Goal: Task Accomplishment & Management: Use online tool/utility

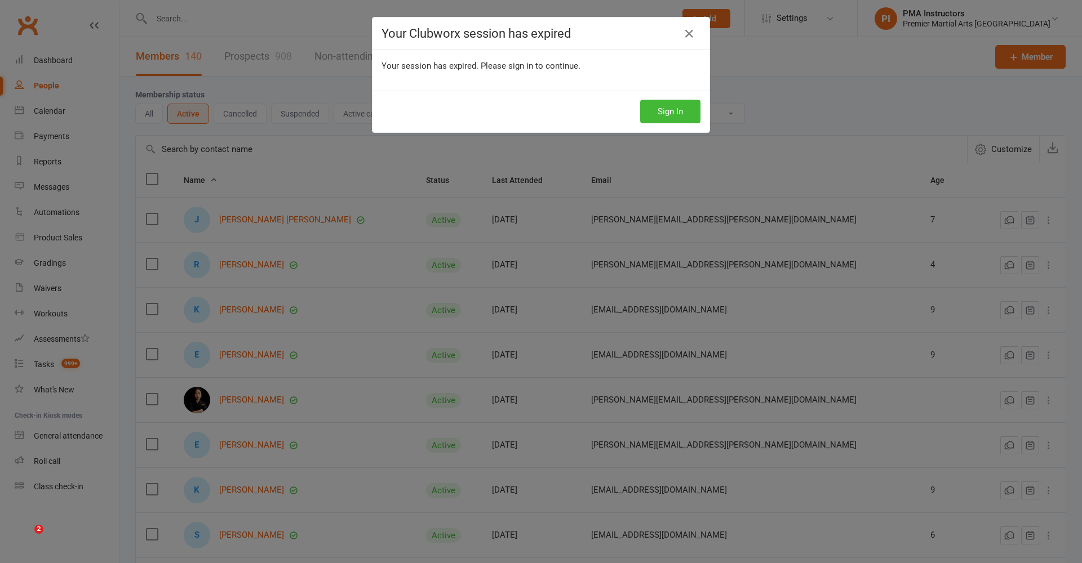
select select "100"
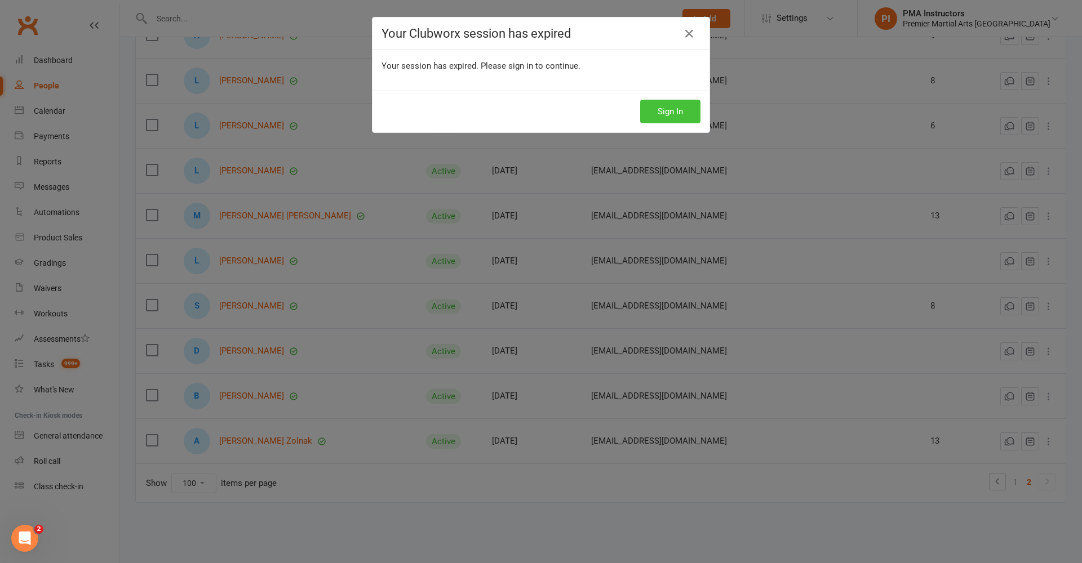
click at [666, 124] on div "Sign In" at bounding box center [540, 112] width 337 height 42
click at [668, 116] on button "Sign In" at bounding box center [670, 112] width 60 height 24
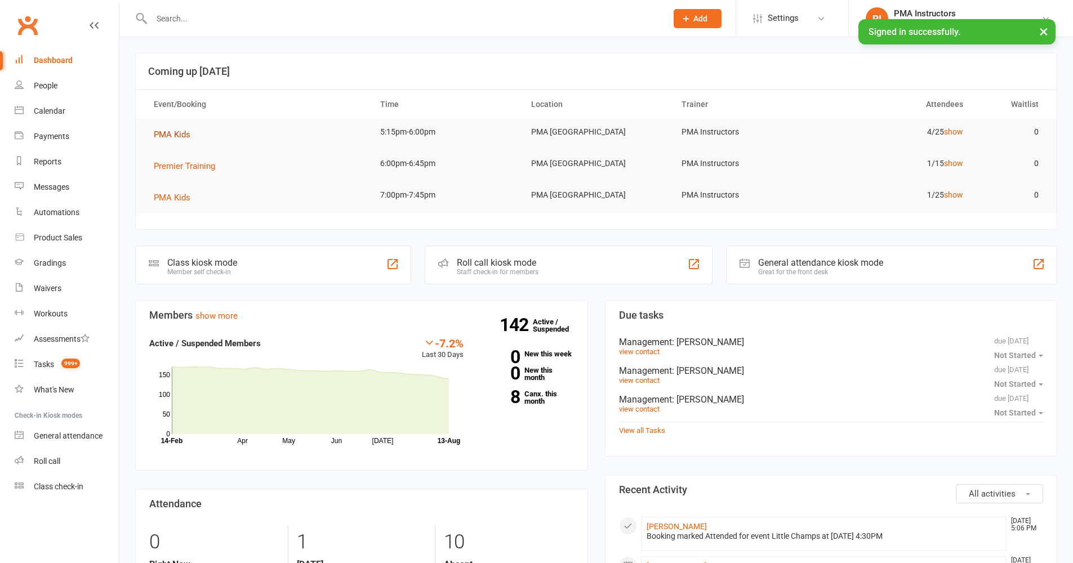
click at [176, 130] on span "PMA Kids" at bounding box center [172, 135] width 37 height 10
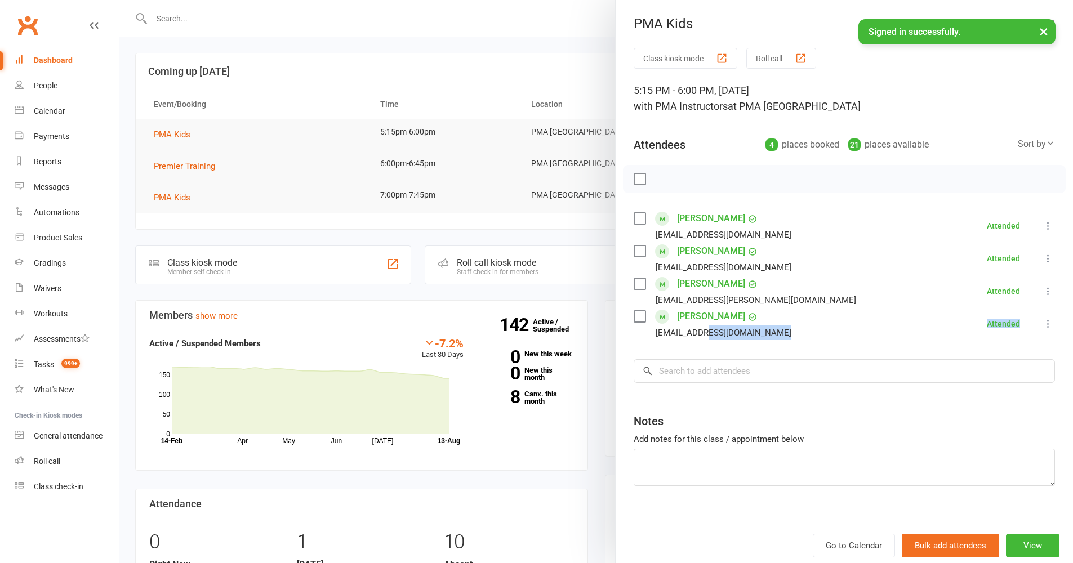
drag, startPoint x: 695, startPoint y: 348, endPoint x: 702, endPoint y: 363, distance: 16.6
click at [702, 363] on div "Class kiosk mode Roll call 5:15 PM - 6:00 PM, Wednesday, August, 13, 2025 with …" at bounding box center [845, 295] width 458 height 495
click at [697, 380] on input "search" at bounding box center [844, 371] width 421 height 24
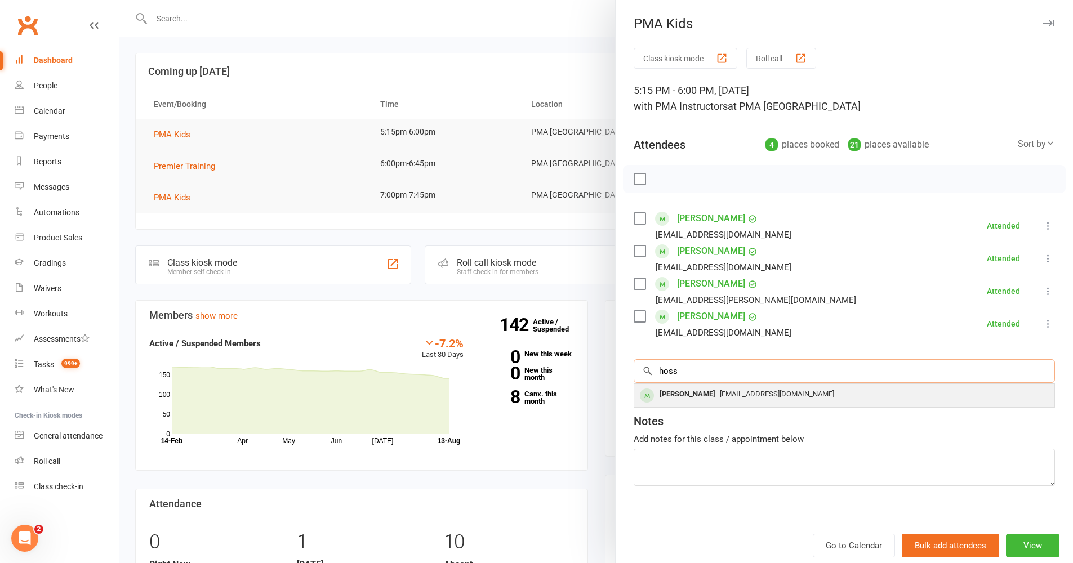
type input "hoss"
click at [679, 390] on div "Hossein Kamali" at bounding box center [687, 395] width 65 height 16
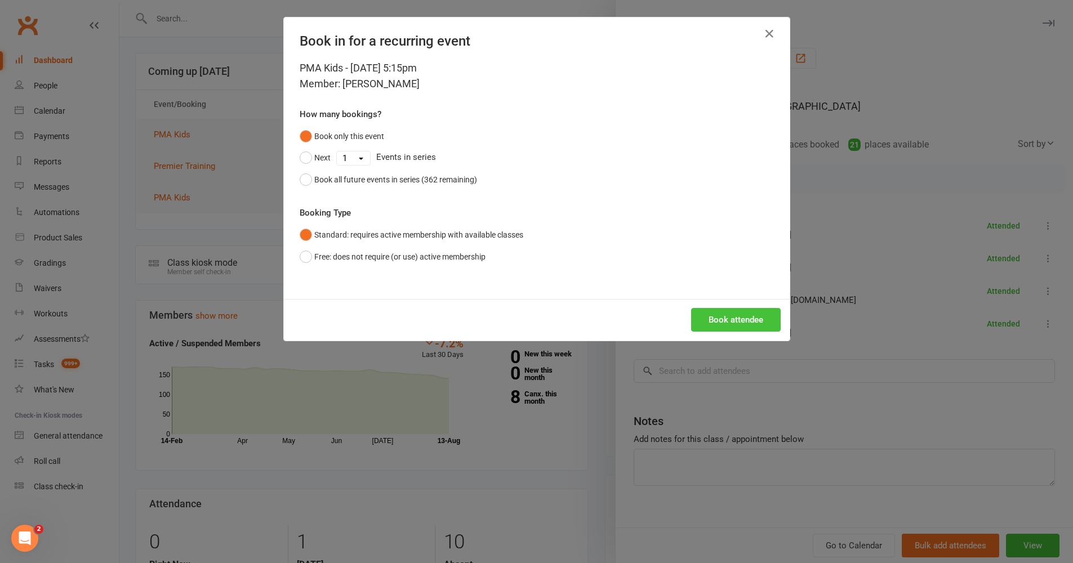
click at [749, 318] on button "Book attendee" at bounding box center [736, 320] width 90 height 24
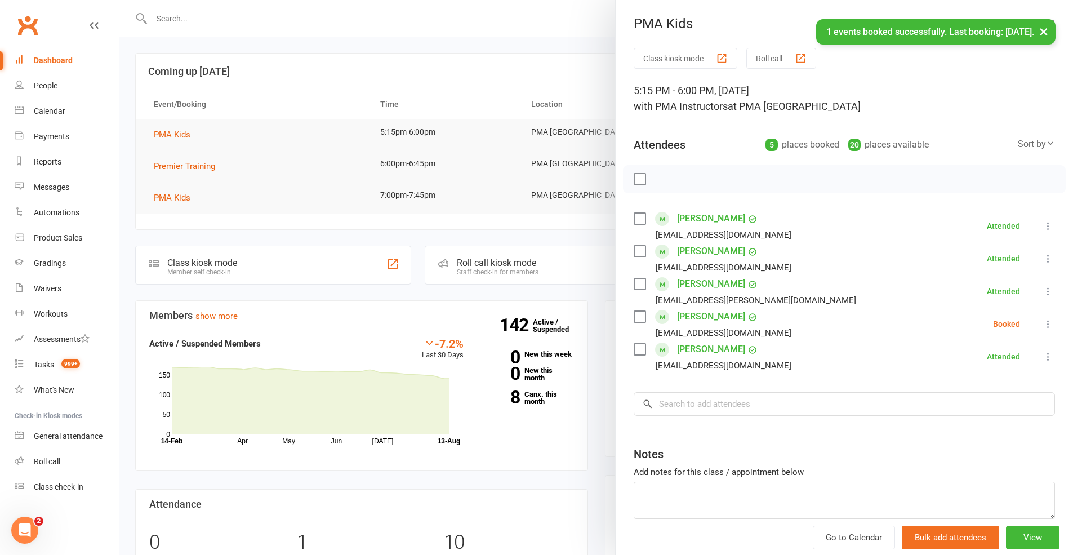
click at [1039, 327] on div "Class kiosk mode Roll call 5:15 PM - 6:00 PM, Wednesday, August, 13, 2025 with …" at bounding box center [845, 311] width 458 height 527
click at [1043, 325] on icon at bounding box center [1048, 323] width 11 height 11
click at [965, 387] on link "Check in" at bounding box center [994, 391] width 121 height 23
click at [189, 333] on div at bounding box center [596, 277] width 954 height 555
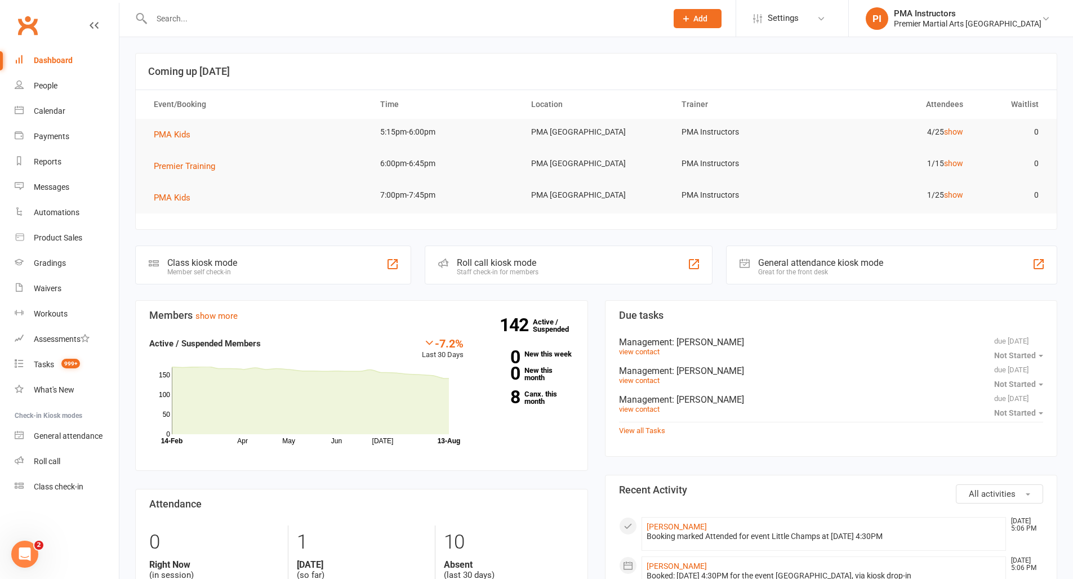
click at [3, 8] on nav "Clubworx Dashboard People Calendar Payments Reports Messages Automations Produc…" at bounding box center [59, 292] width 119 height 579
